Goal: Check status: Check status

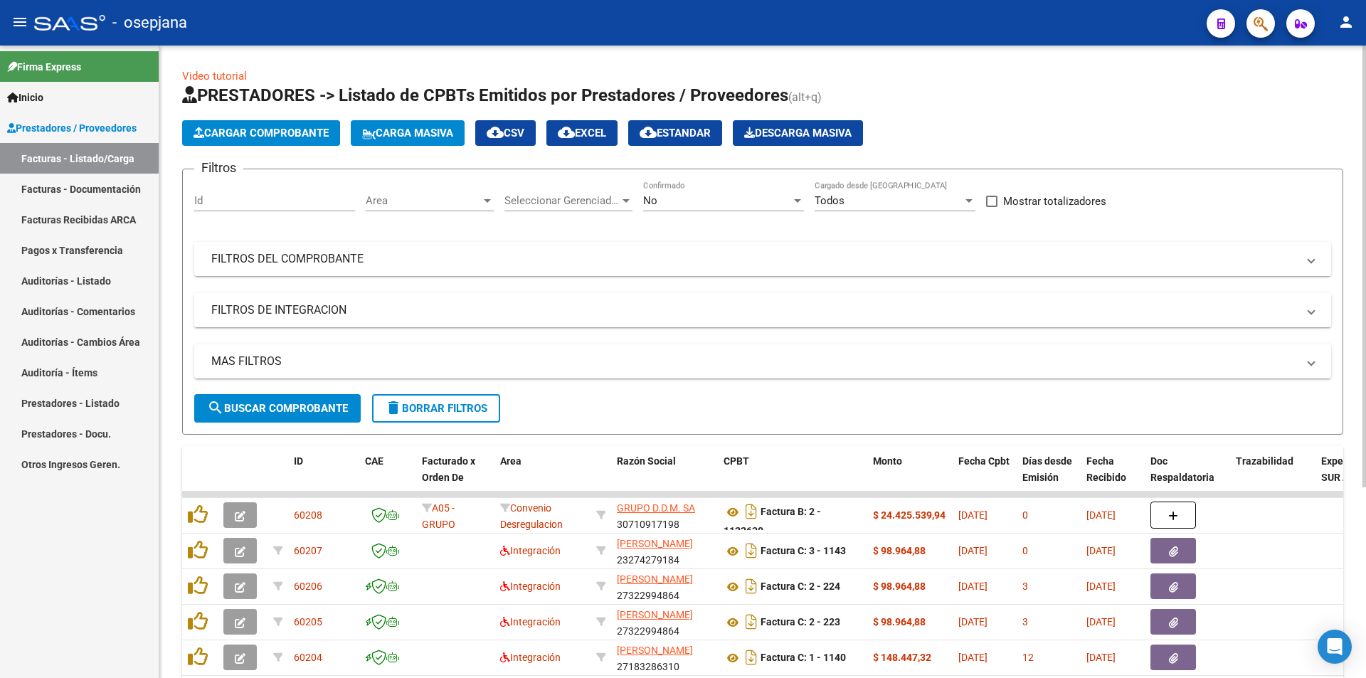
click at [324, 262] on mat-panel-title "FILTROS DEL COMPROBANTE" at bounding box center [754, 259] width 1086 height 16
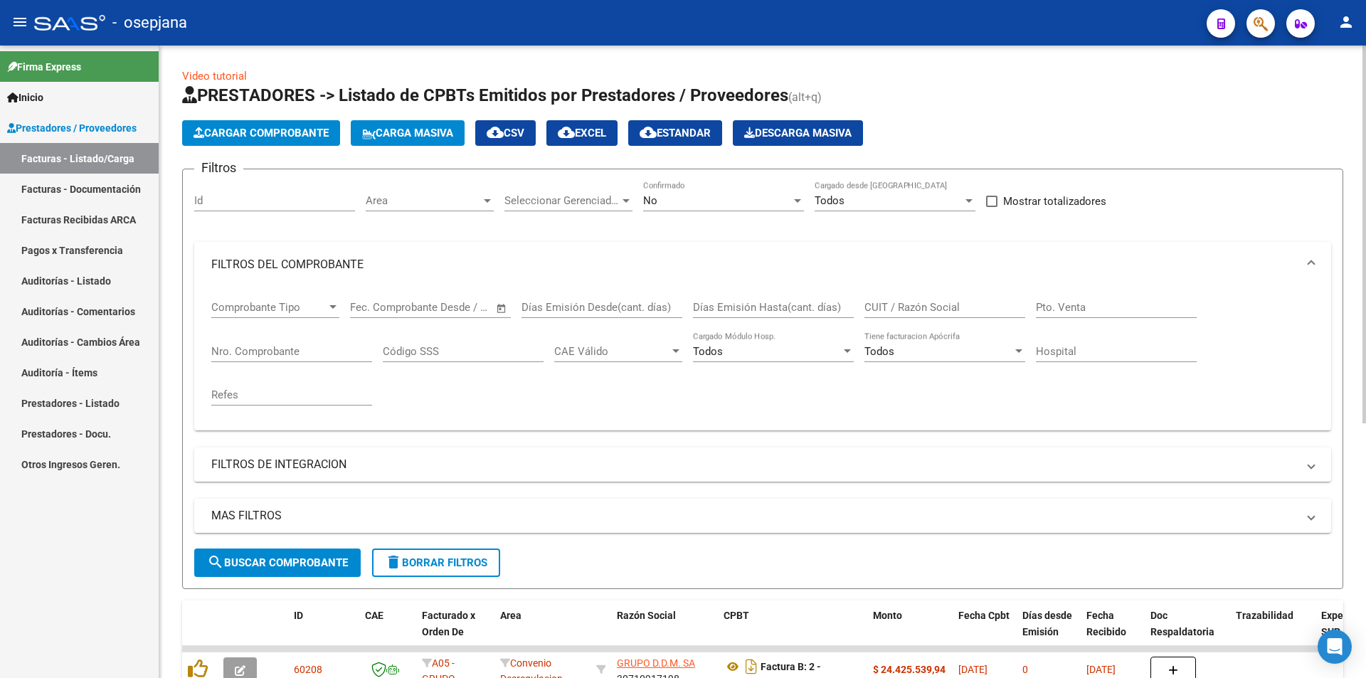
click at [951, 305] on input "CUIT / Razón Social" at bounding box center [944, 307] width 161 height 13
paste input "SISTEMA INTEGRADO DE SALUD PUBLICA"
type input "SISTEMA INTEGRADO DE SALUD PUBLICA"
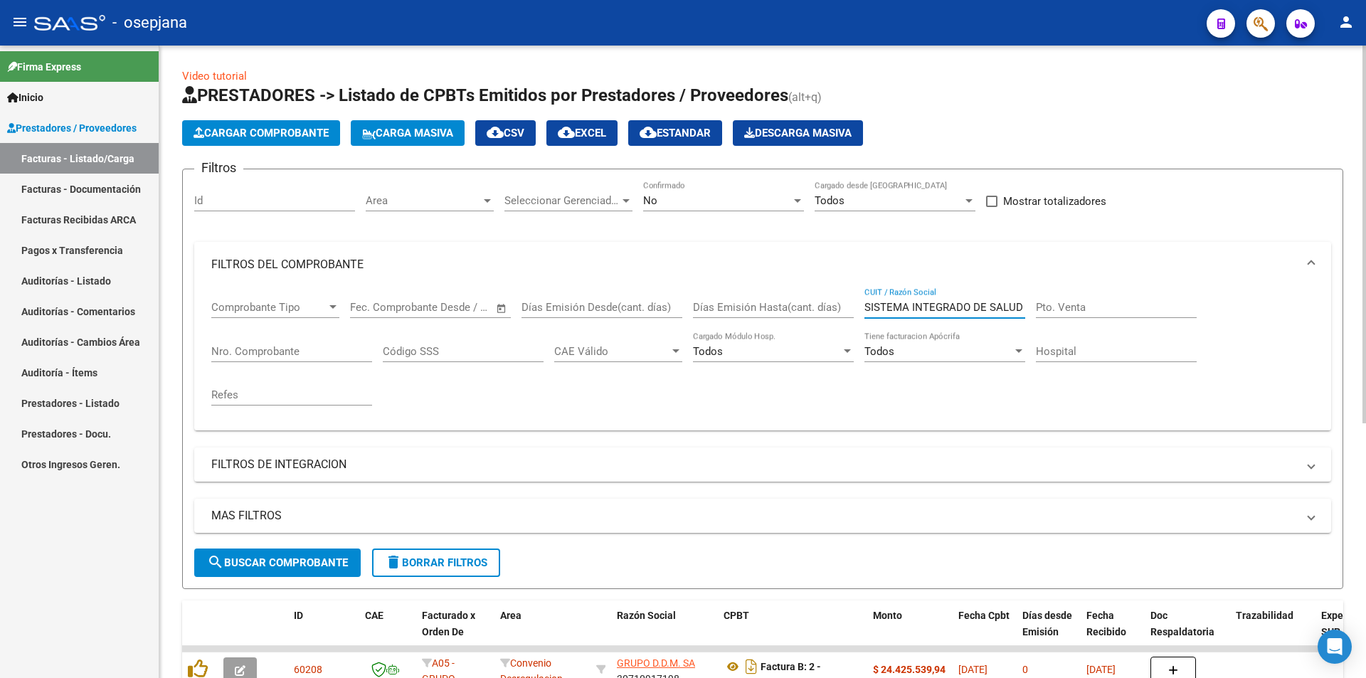
click at [753, 191] on div "No Confirmado" at bounding box center [723, 196] width 161 height 31
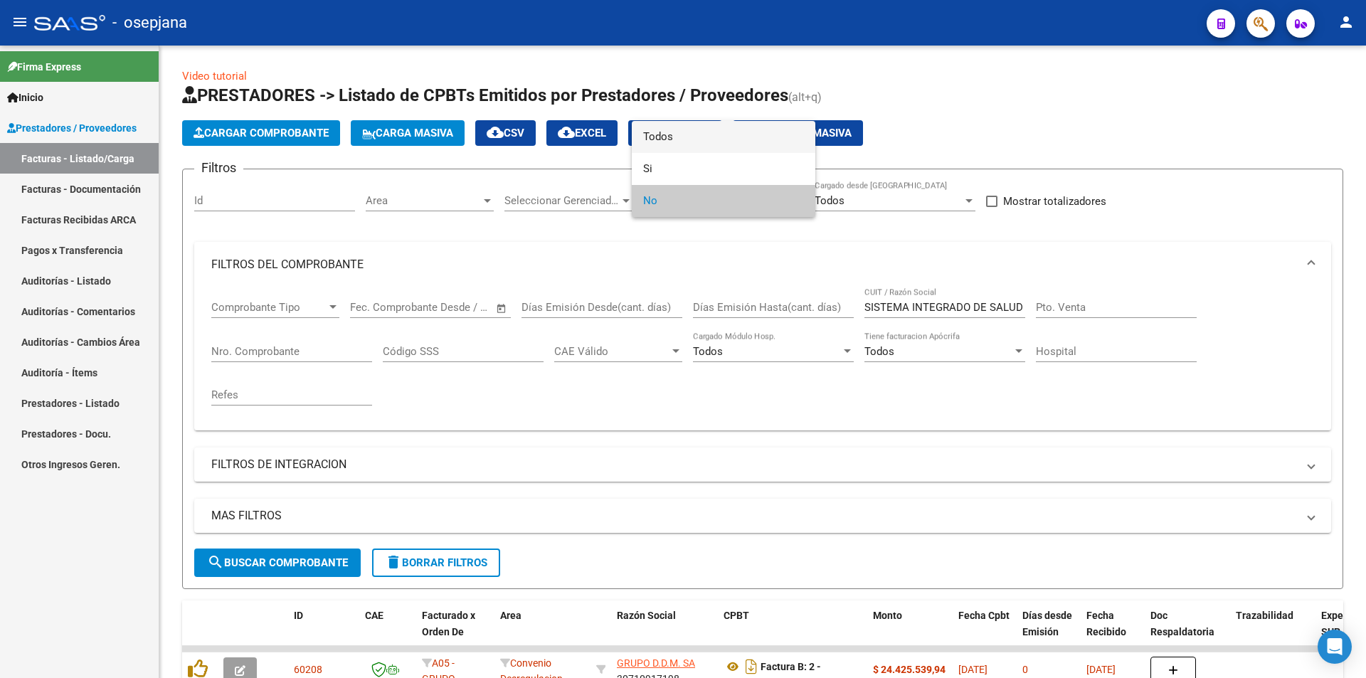
click at [755, 139] on span "Todos" at bounding box center [723, 137] width 161 height 32
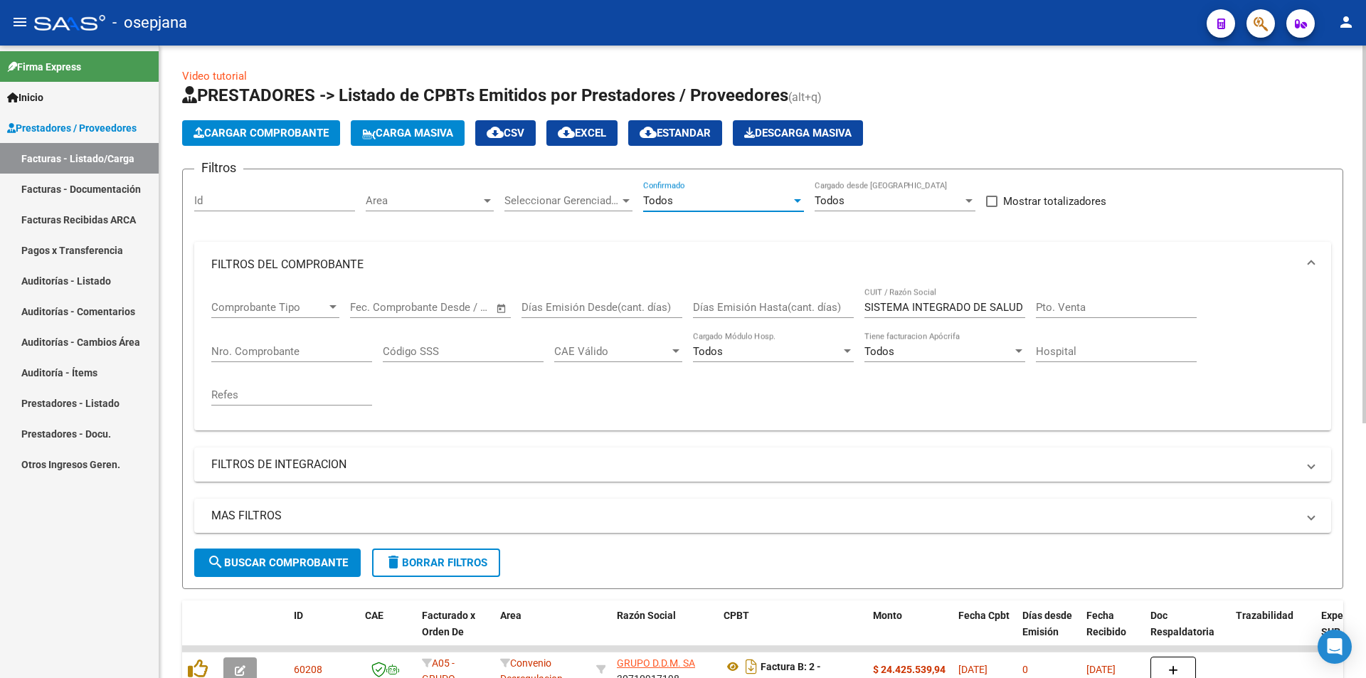
click at [438, 196] on span "Area" at bounding box center [423, 200] width 115 height 13
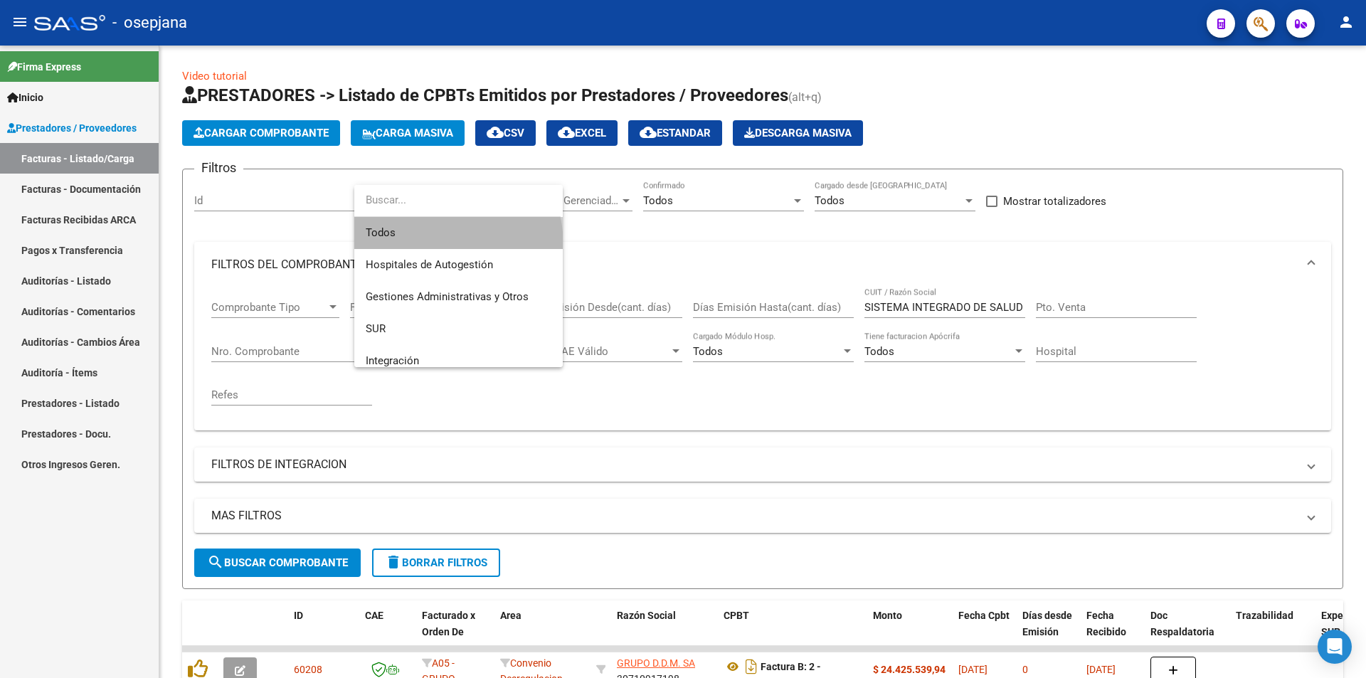
click at [429, 245] on span "Todos" at bounding box center [459, 233] width 186 height 32
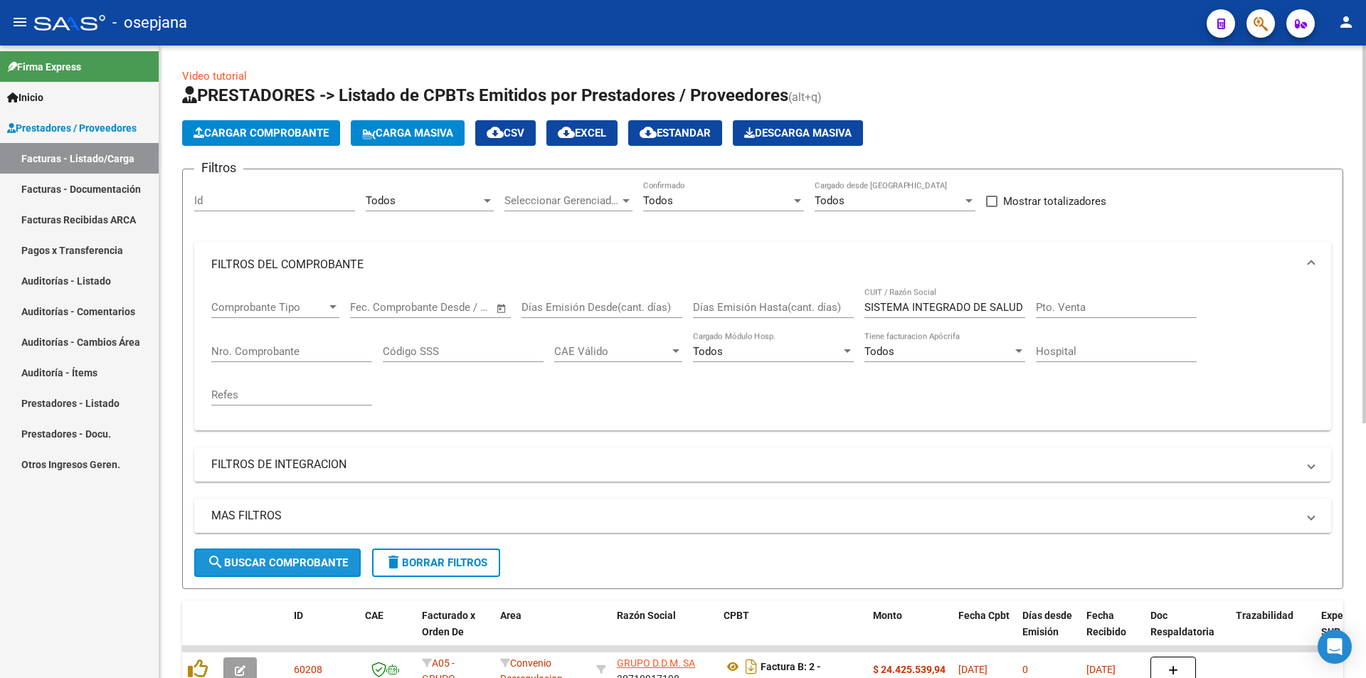
click at [306, 557] on span "search Buscar Comprobante" at bounding box center [277, 562] width 141 height 13
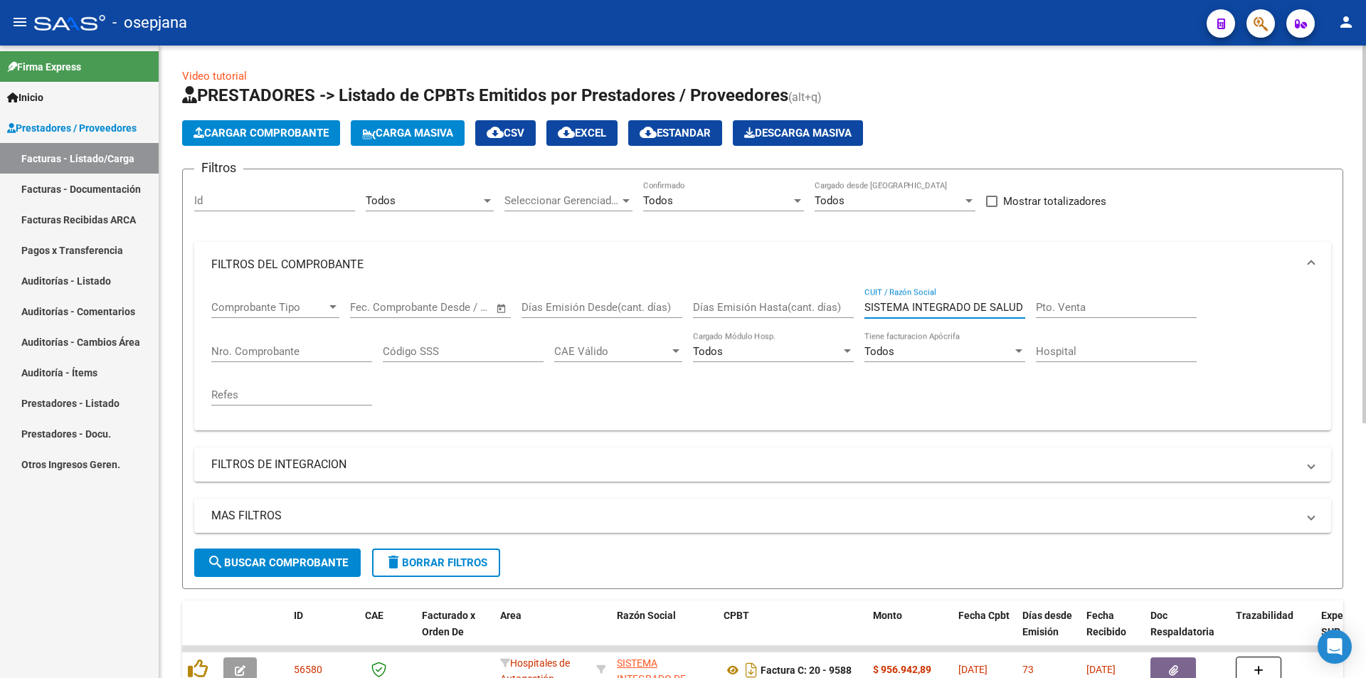
scroll to position [0, 41]
drag, startPoint x: 865, startPoint y: 308, endPoint x: 1180, endPoint y: 312, distance: 315.2
click at [1180, 312] on div "Comprobante Tipo Comprobante Tipo Fecha inicio – Fecha fin Fec. Comprobante Des…" at bounding box center [762, 353] width 1103 height 132
click at [303, 350] on input "Nro. Comprobante" at bounding box center [291, 351] width 161 height 13
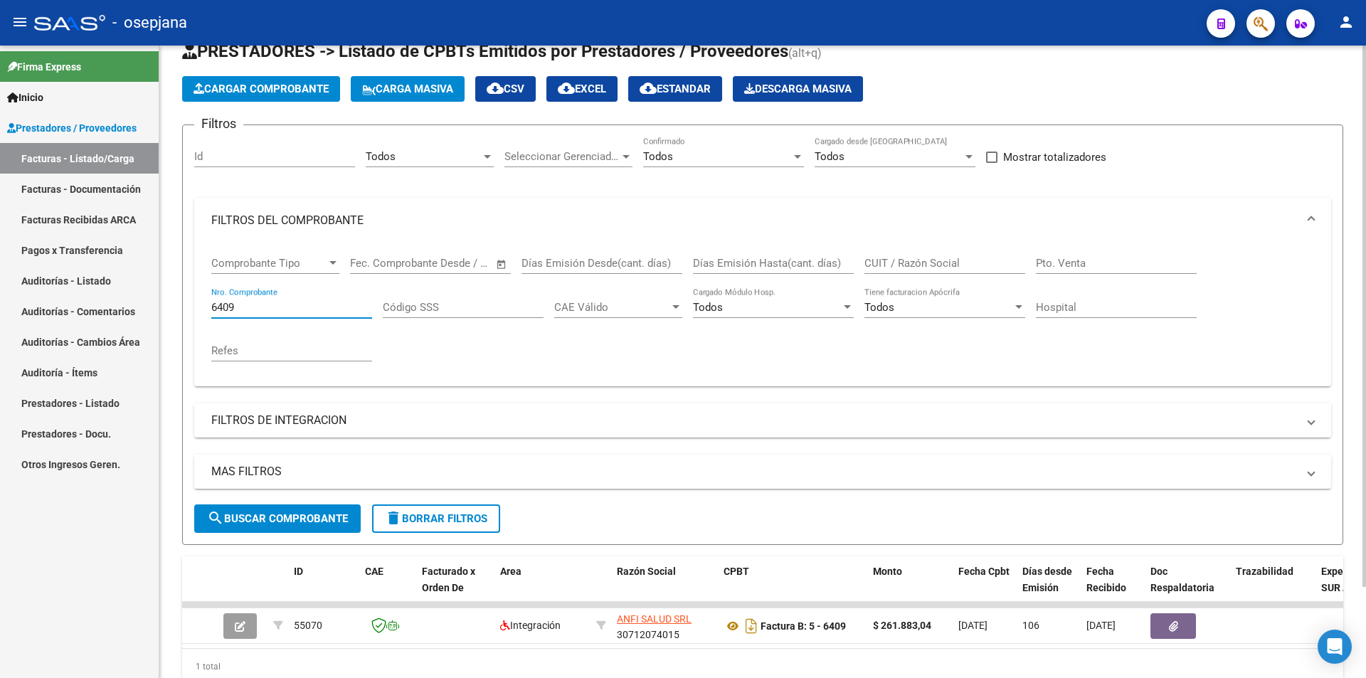
scroll to position [107, 0]
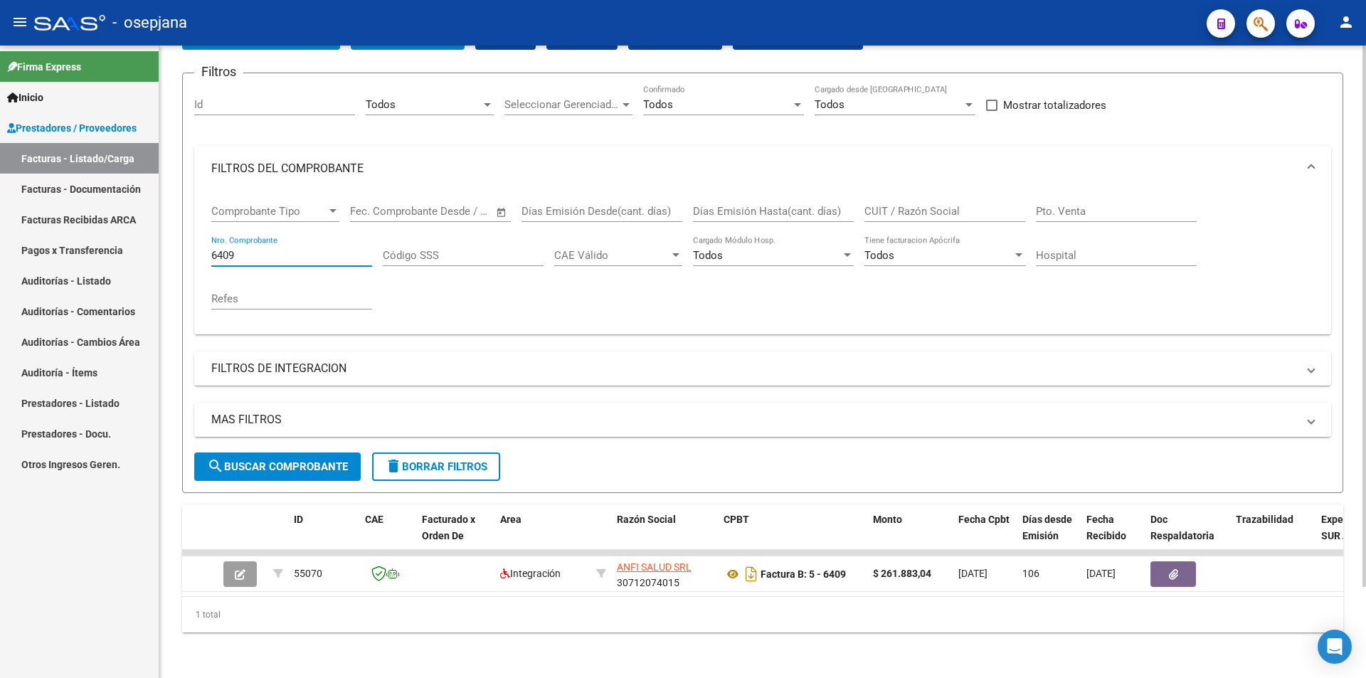
type input "6409"
